Goal: Find specific page/section: Find specific page/section

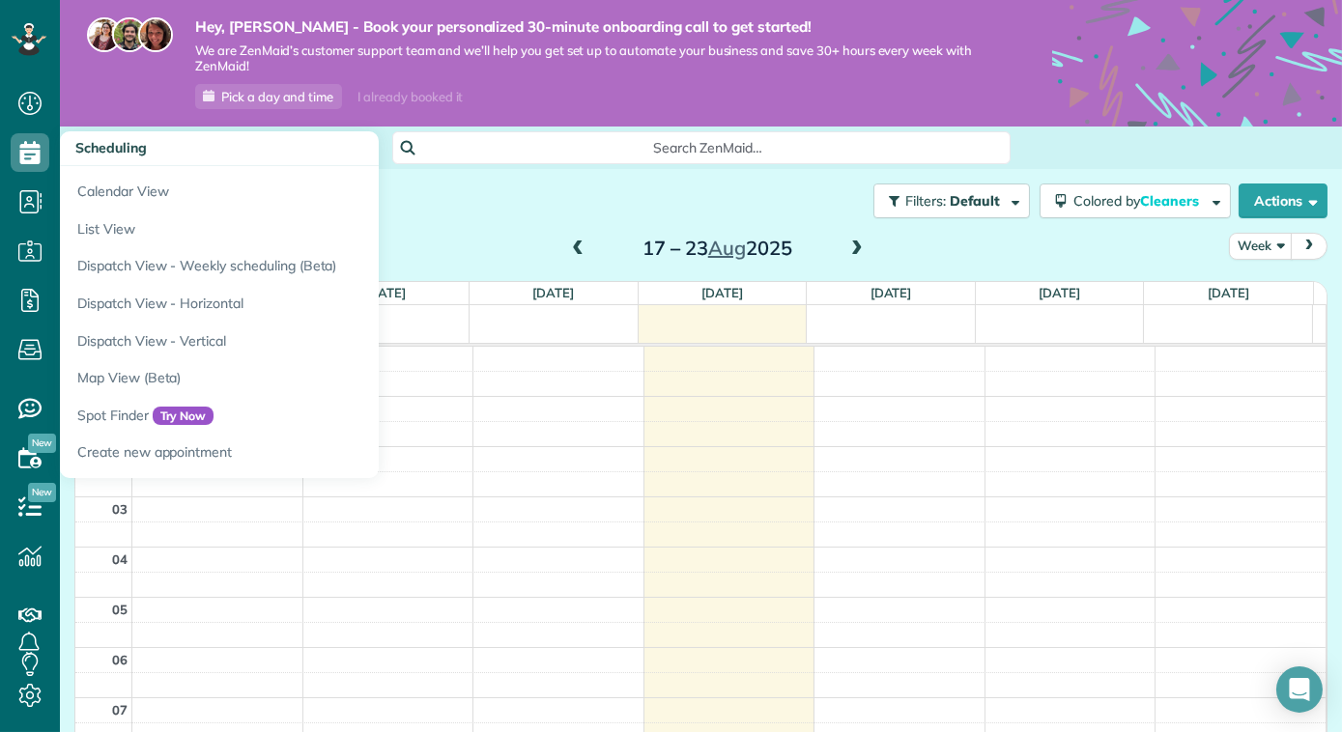
scroll to position [348, 0]
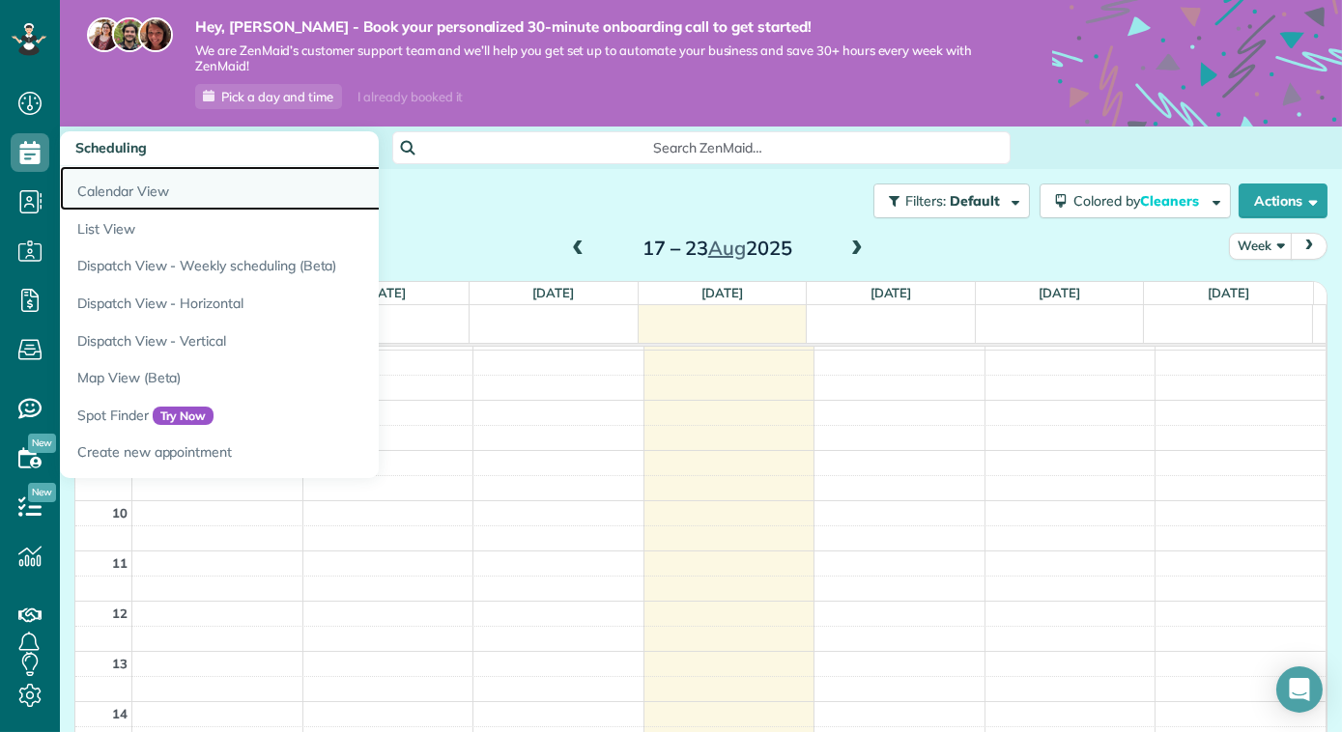
click at [131, 185] on link "Calendar View" at bounding box center [301, 188] width 483 height 44
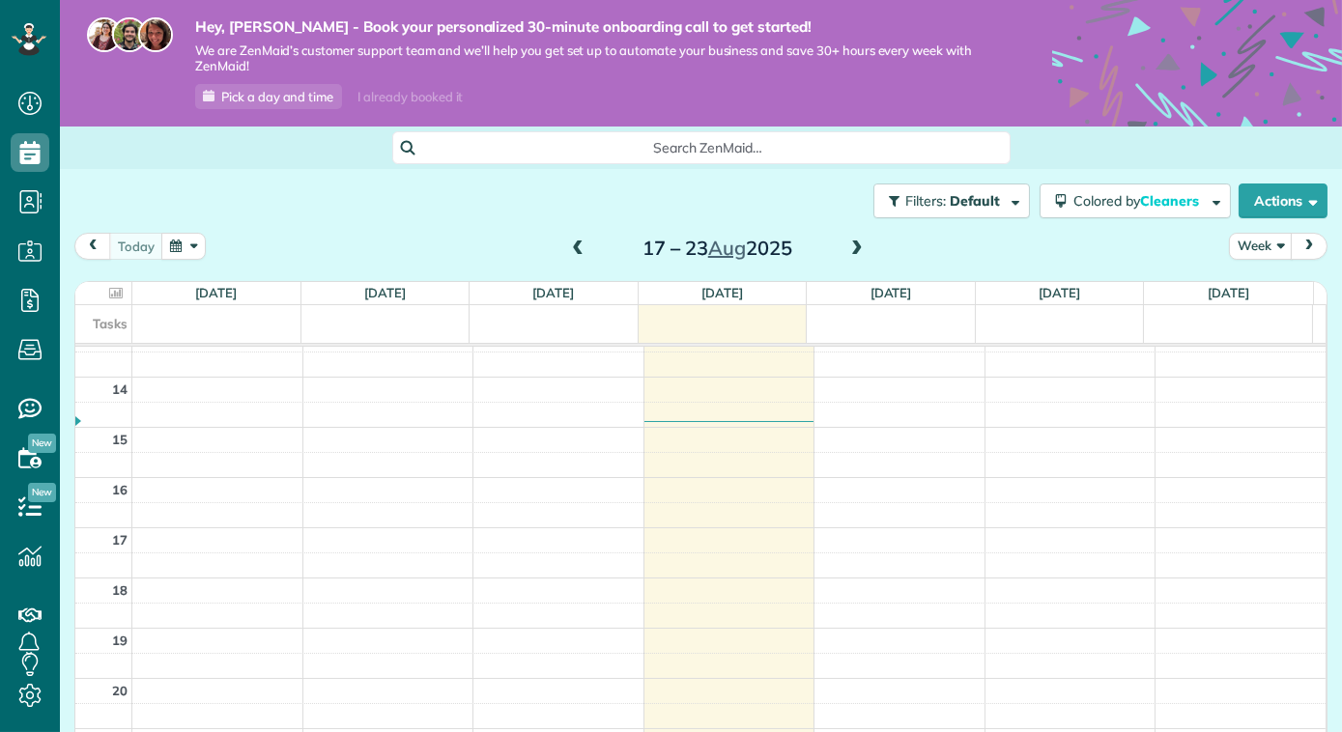
click at [852, 251] on span at bounding box center [856, 249] width 21 height 17
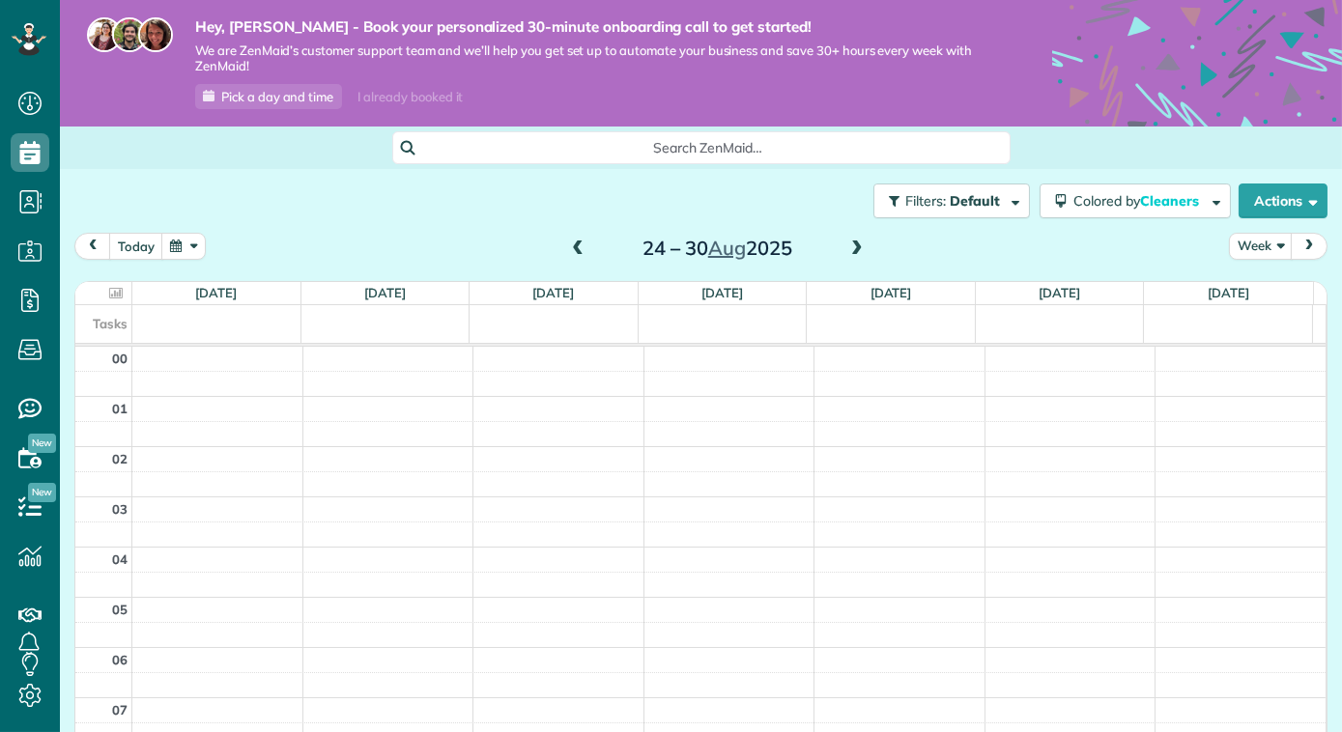
click at [850, 250] on span at bounding box center [856, 249] width 21 height 17
click at [569, 248] on span at bounding box center [577, 249] width 21 height 17
click at [576, 248] on span at bounding box center [577, 249] width 21 height 17
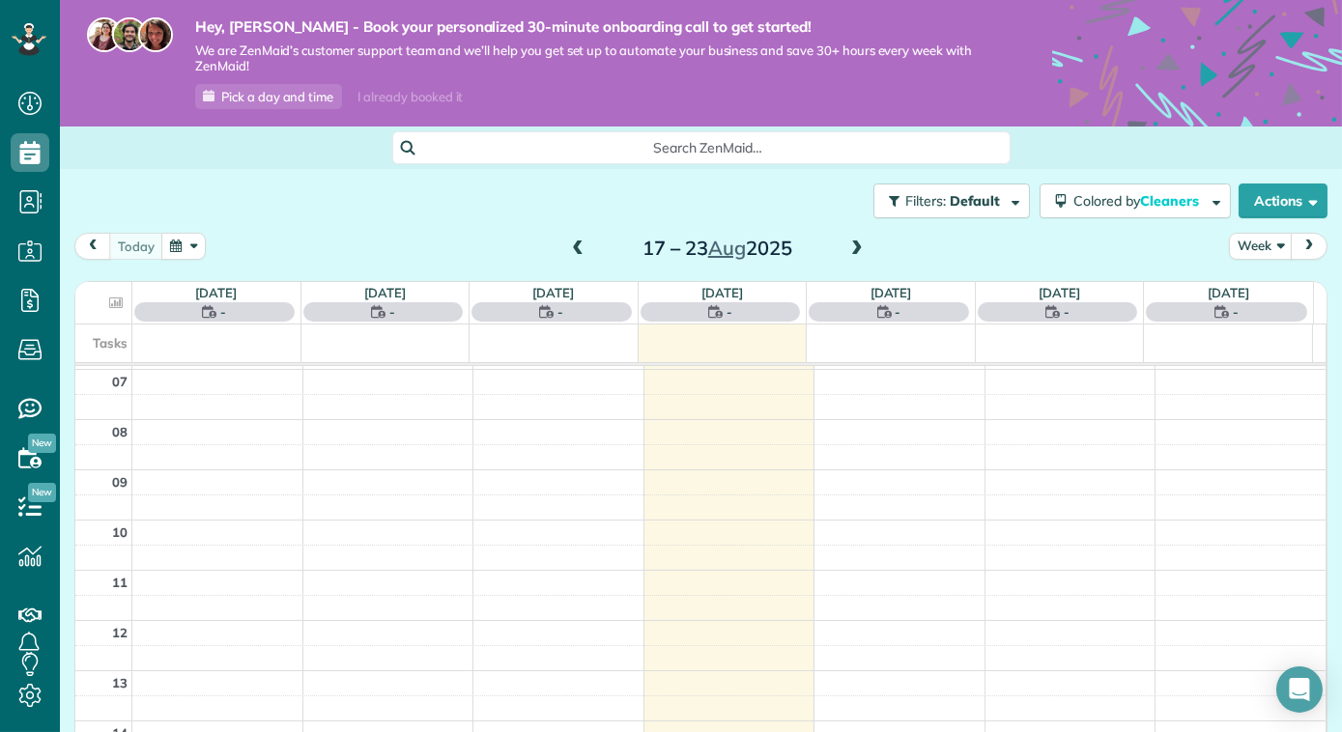
click at [567, 246] on span at bounding box center [577, 249] width 21 height 17
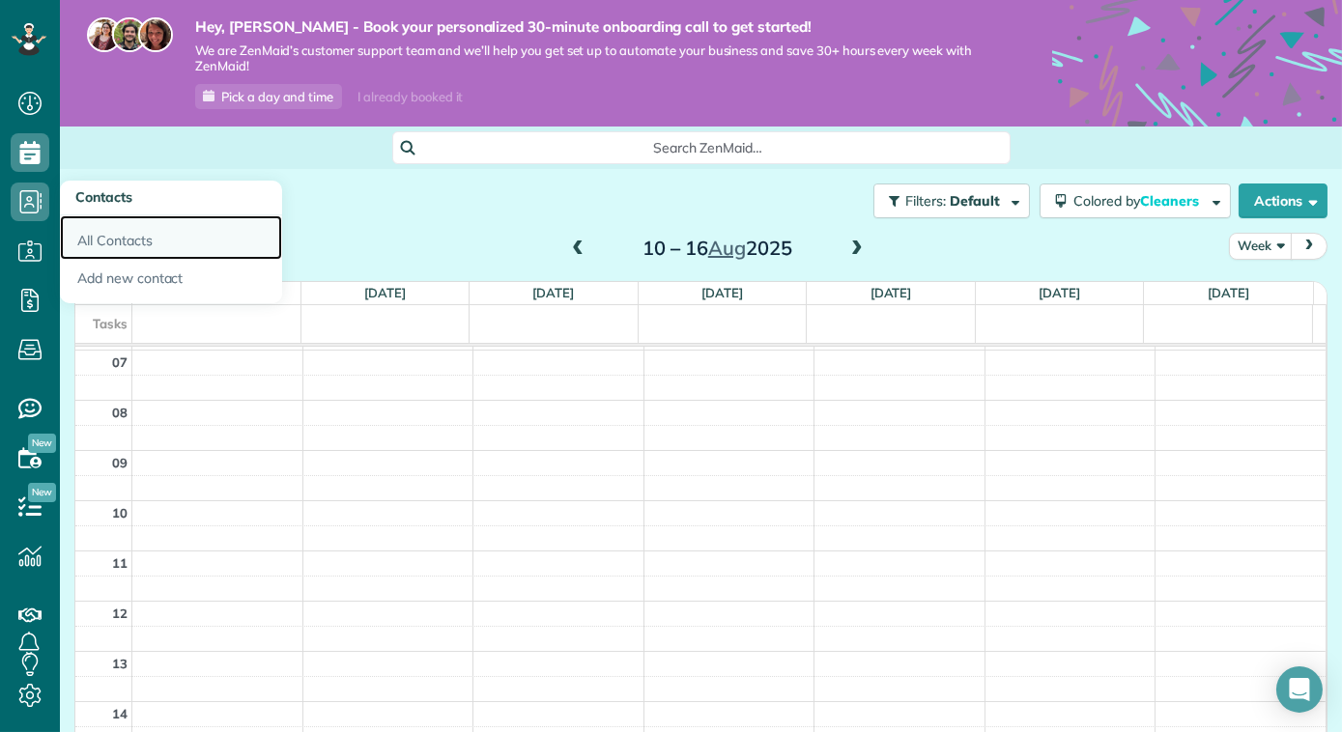
click at [109, 235] on link "All Contacts" at bounding box center [171, 237] width 222 height 44
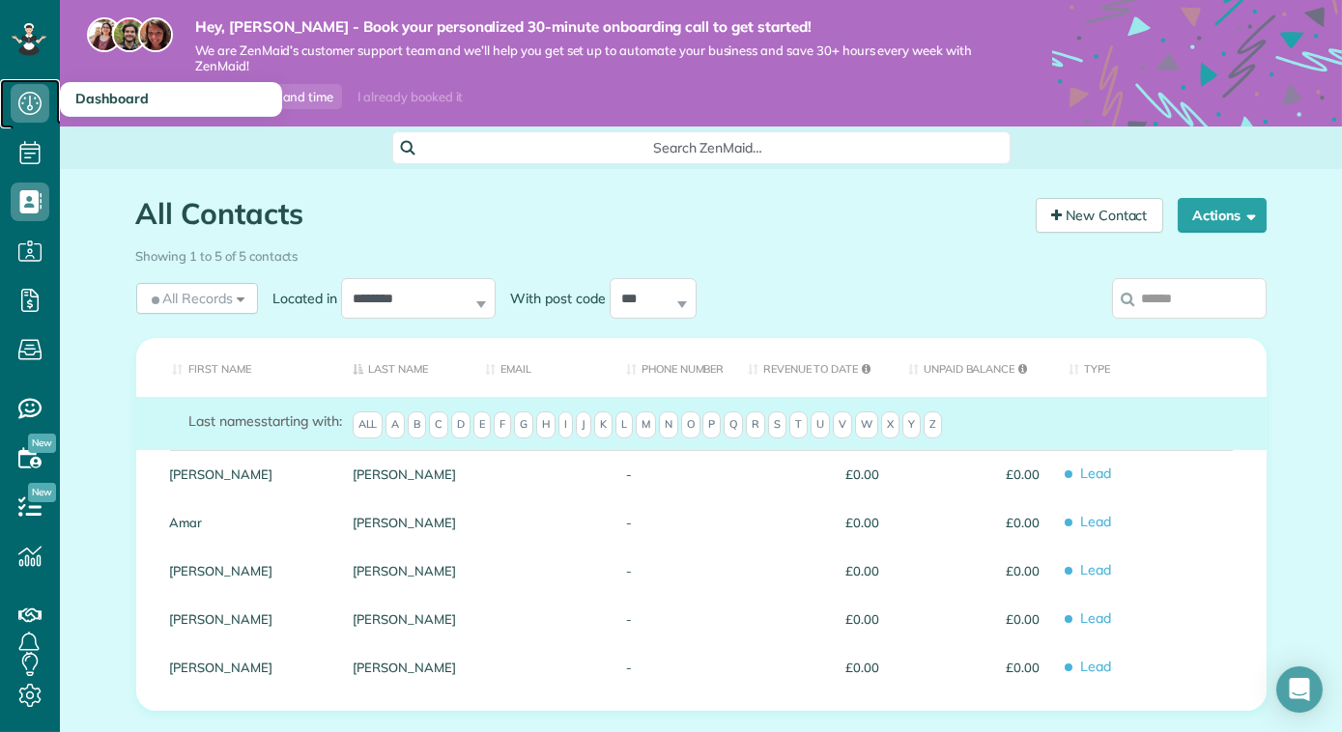
click at [41, 98] on icon at bounding box center [30, 103] width 39 height 39
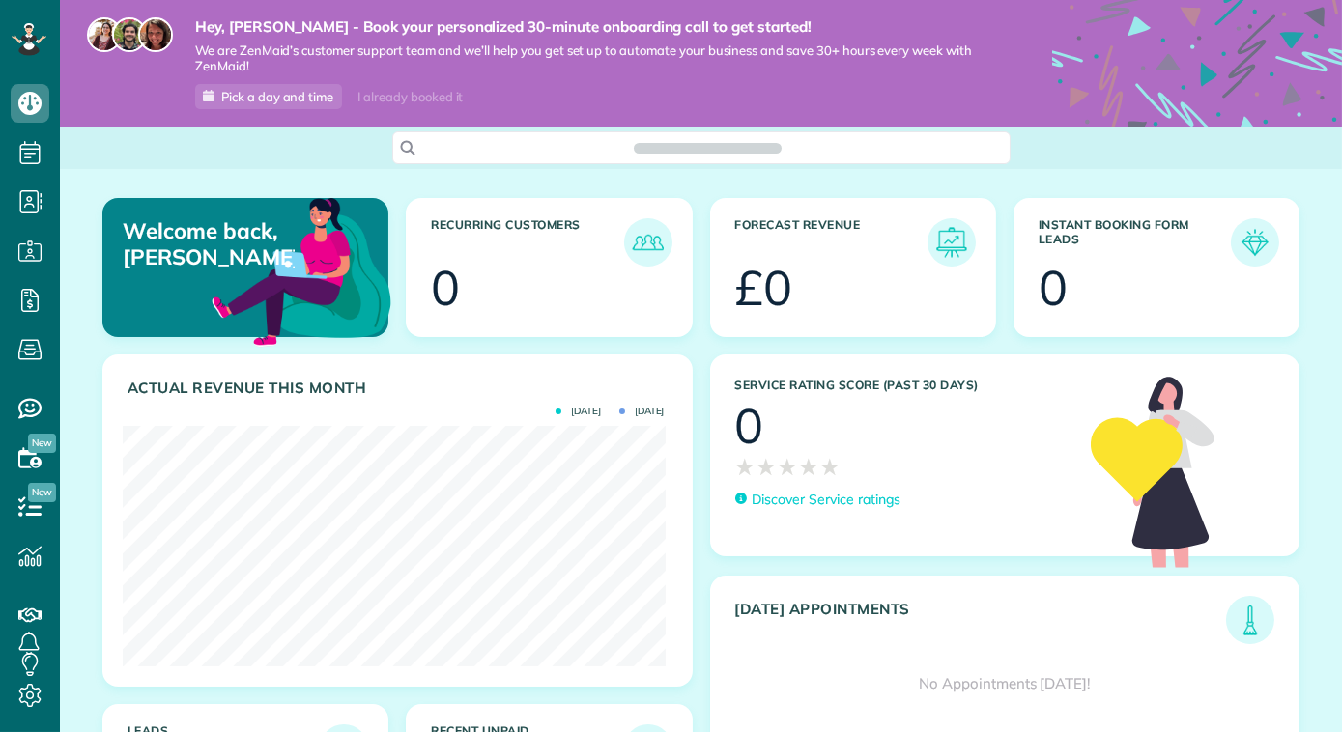
scroll to position [241, 543]
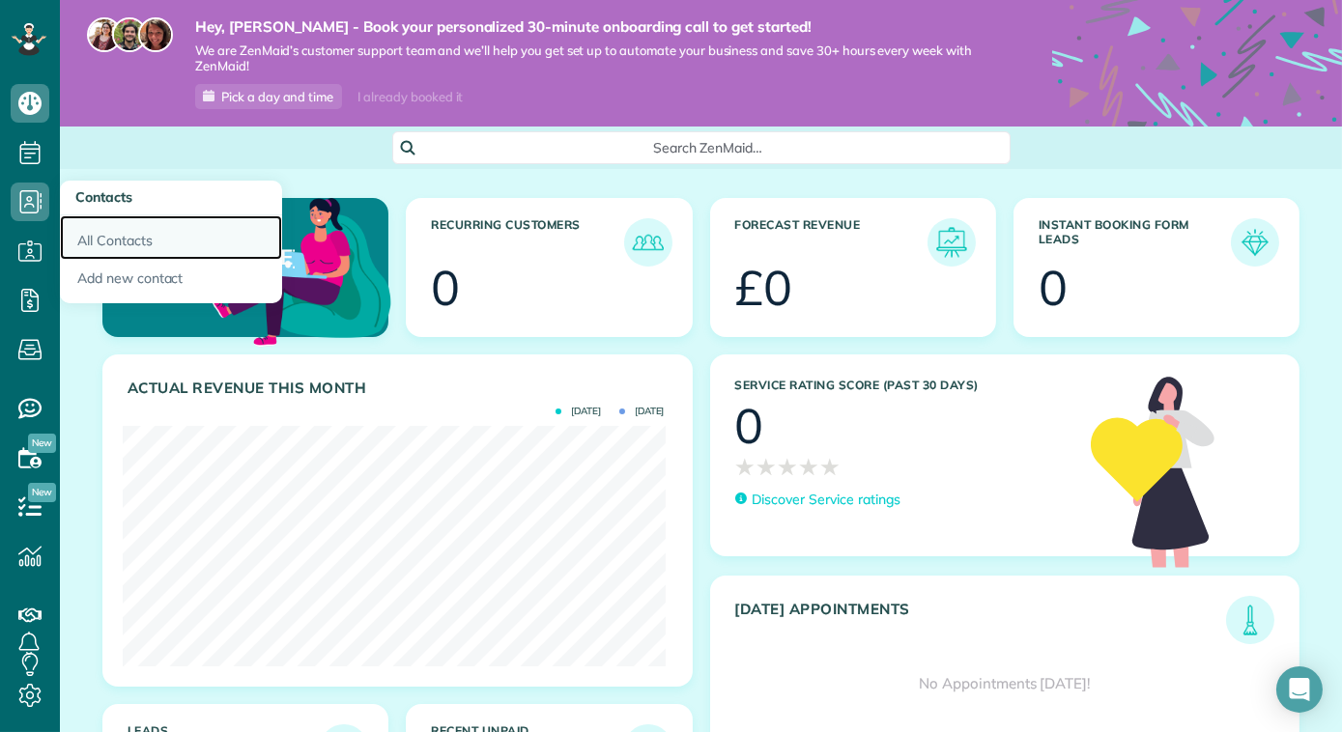
click at [100, 240] on link "All Contacts" at bounding box center [171, 237] width 222 height 44
